Goal: Task Accomplishment & Management: Manage account settings

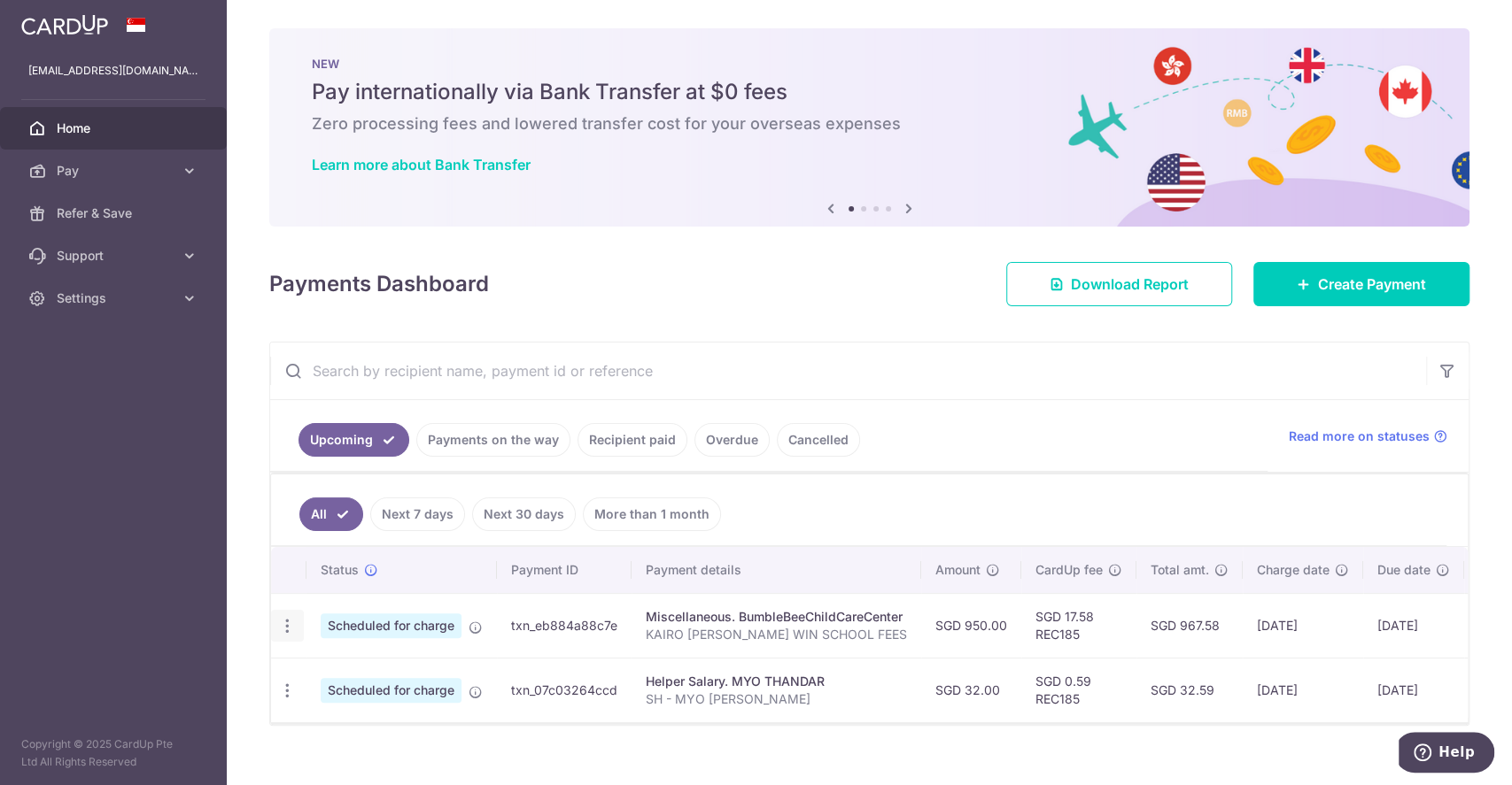
click at [283, 622] on icon "button" at bounding box center [288, 626] width 19 height 19
click at [337, 719] on span "Cancel payment" at bounding box center [382, 718] width 119 height 21
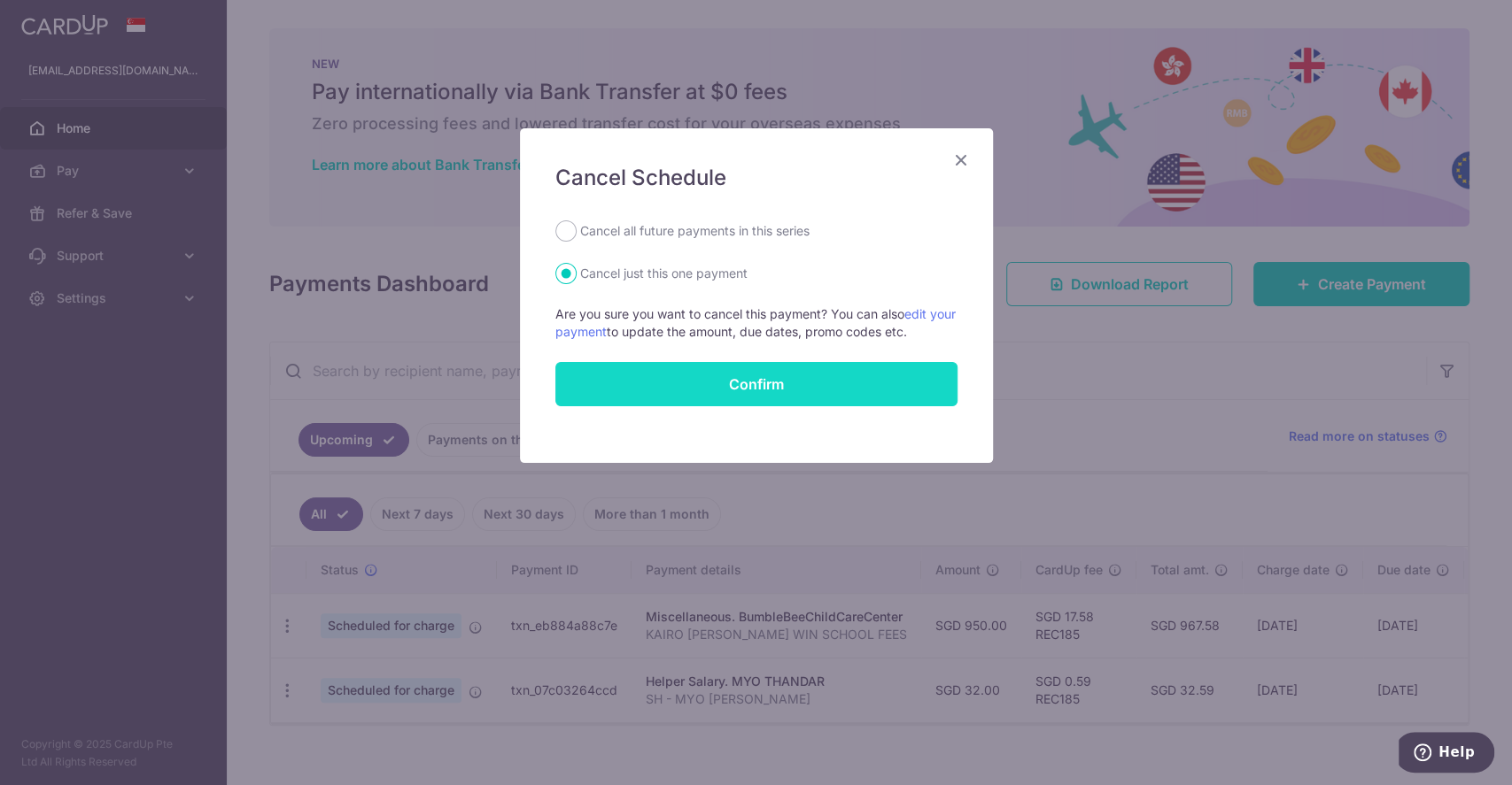
click at [755, 393] on button "Confirm" at bounding box center [756, 383] width 402 height 45
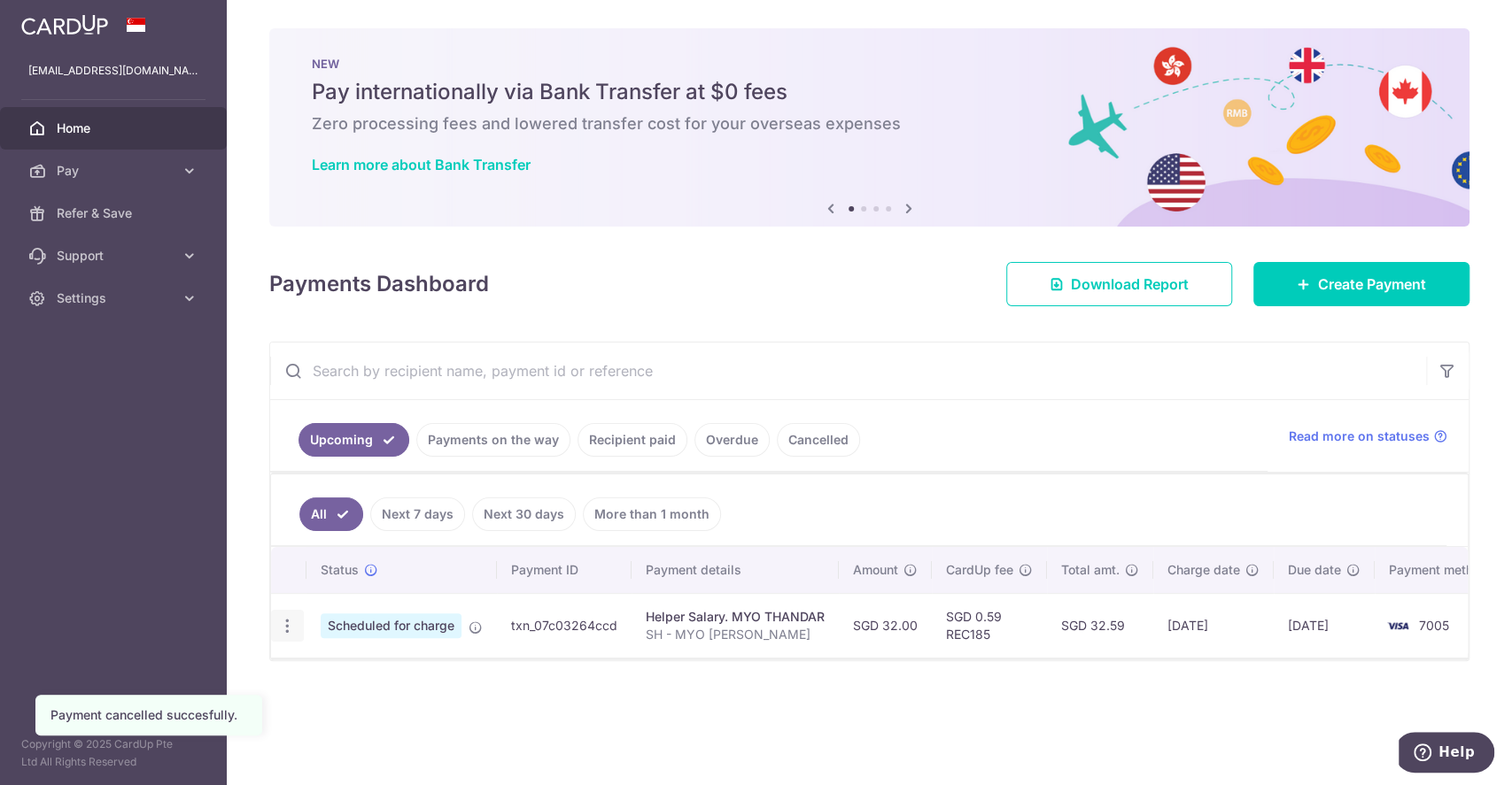
click at [291, 623] on icon "button" at bounding box center [288, 626] width 19 height 19
click at [432, 714] on span "Cancel payment" at bounding box center [382, 718] width 119 height 21
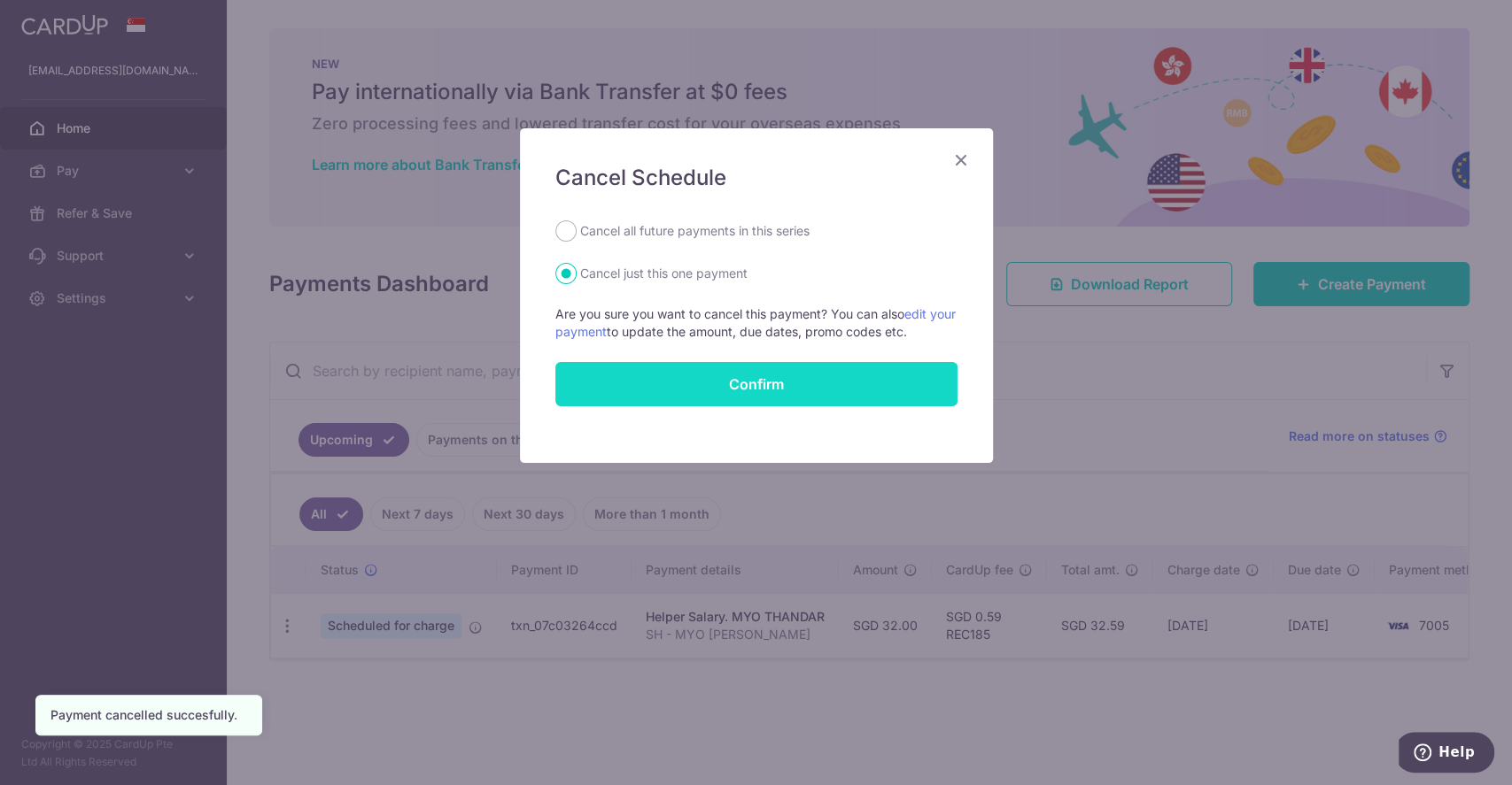
click at [837, 379] on button "Confirm" at bounding box center [756, 383] width 402 height 45
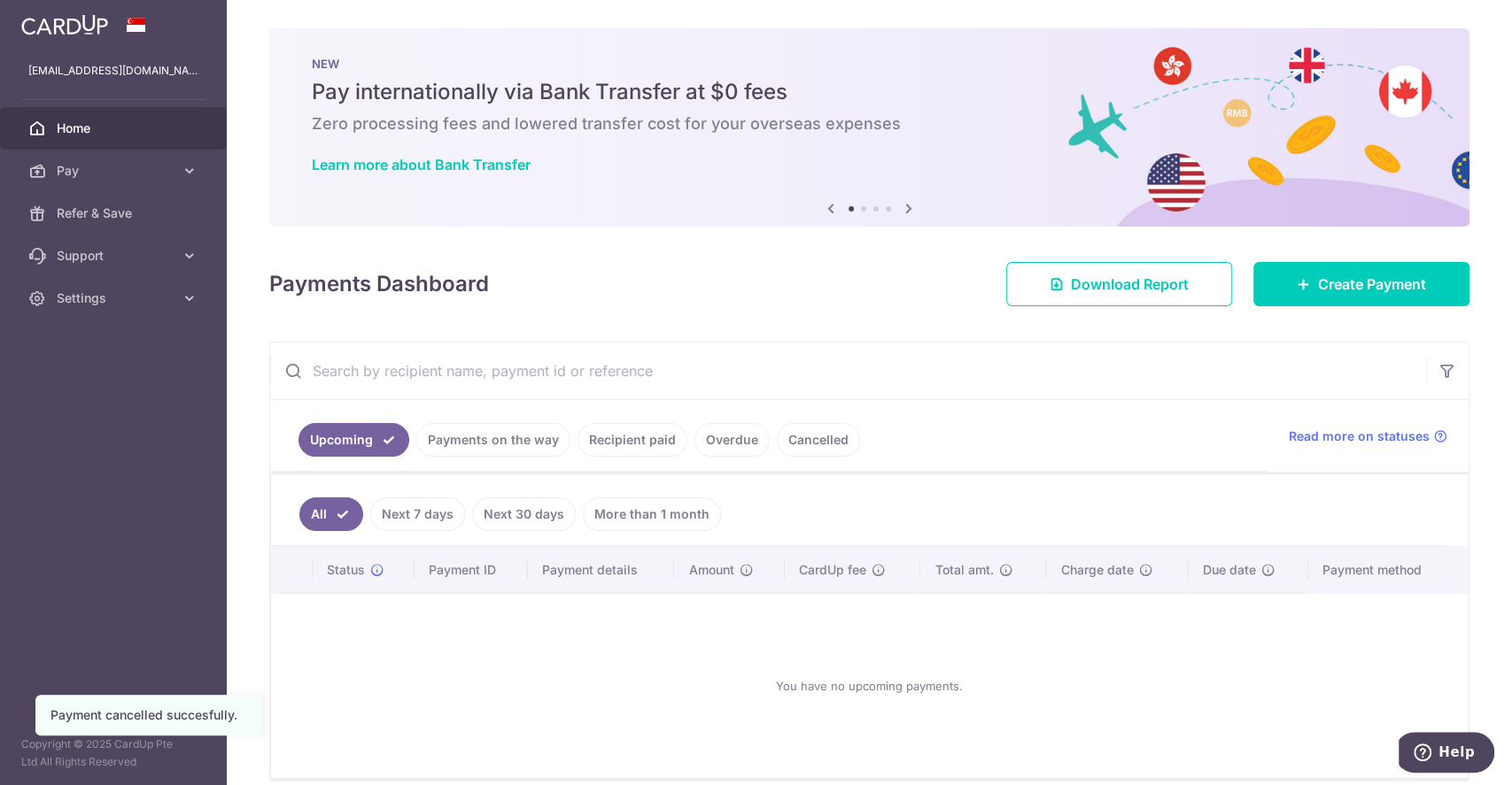
click at [673, 435] on link "Recipient paid" at bounding box center [633, 439] width 110 height 33
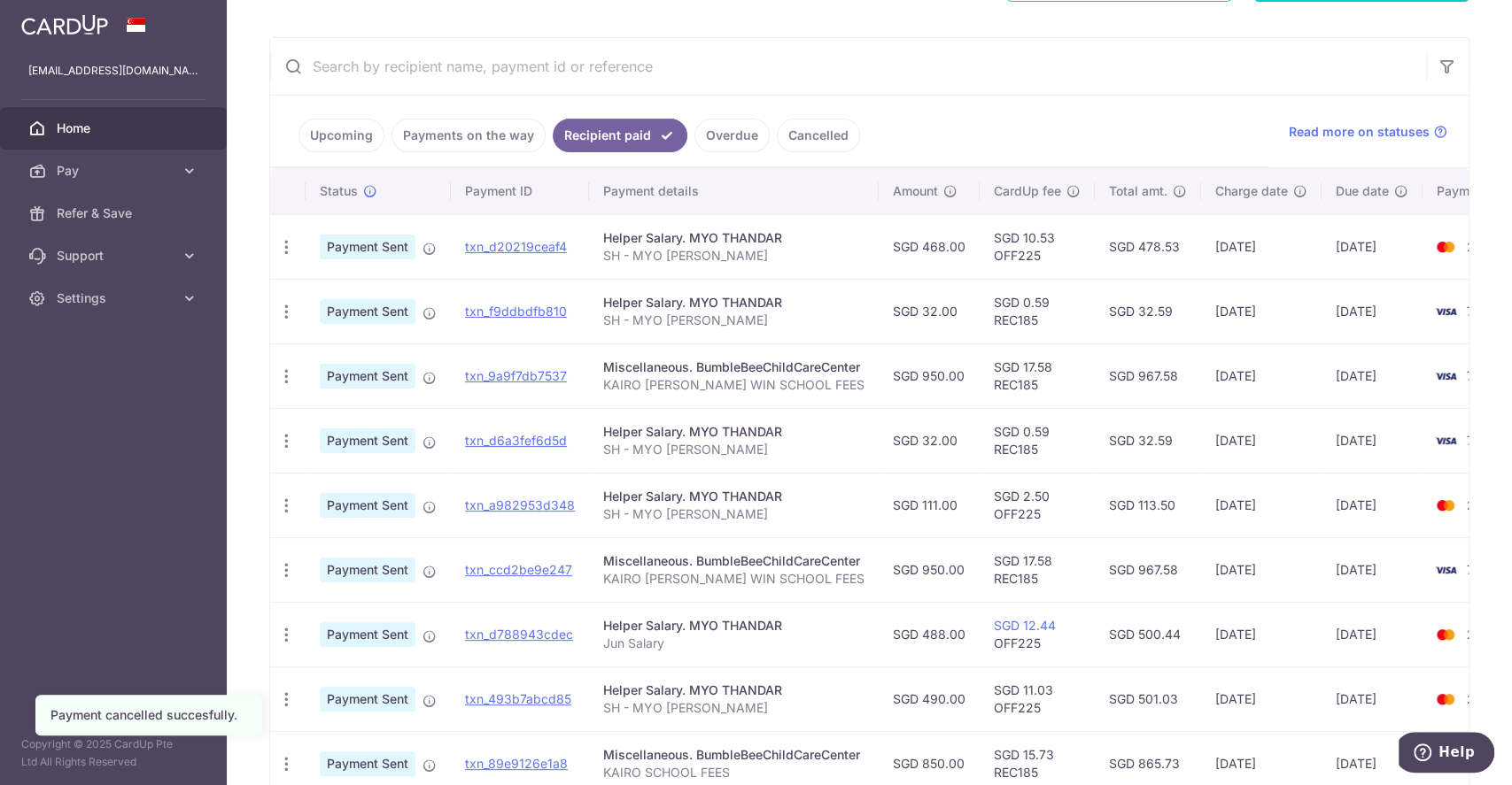
scroll to position [354, 0]
